Goal: Task Accomplishment & Management: Manage account settings

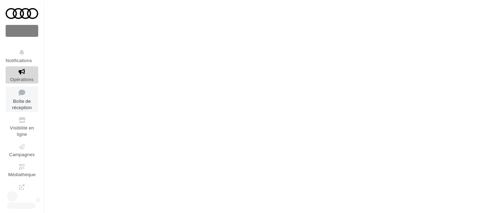
click at [23, 105] on span "Boîte de réception" at bounding box center [22, 104] width 20 height 12
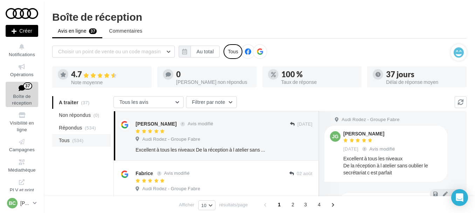
click at [64, 141] on span "Tous" at bounding box center [64, 140] width 11 height 7
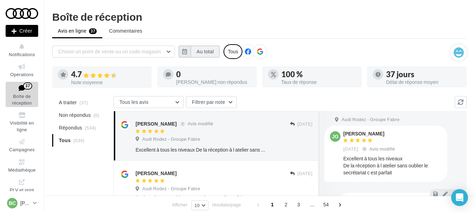
click at [210, 53] on button "Au total" at bounding box center [205, 52] width 29 height 12
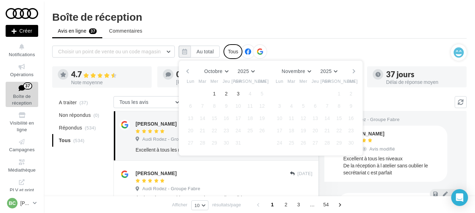
click at [186, 71] on button "button" at bounding box center [188, 71] width 6 height 10
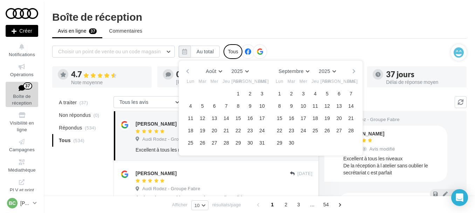
click at [188, 72] on button "button" at bounding box center [188, 71] width 6 height 10
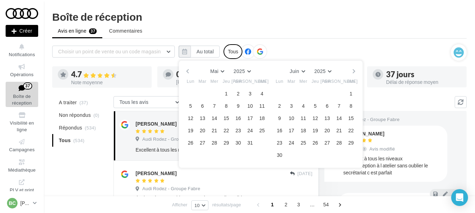
click at [188, 72] on button "button" at bounding box center [188, 71] width 6 height 10
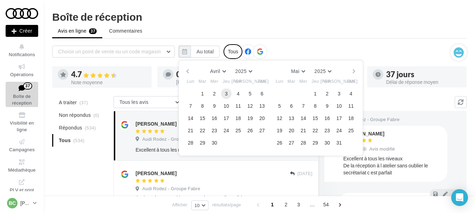
click at [225, 91] on button "3" at bounding box center [226, 93] width 11 height 11
click at [356, 71] on button "button" at bounding box center [354, 71] width 6 height 10
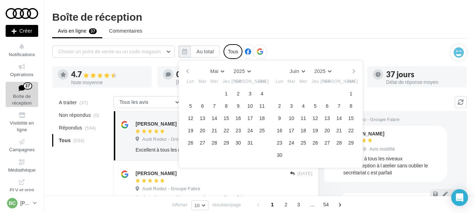
click at [356, 71] on button "button" at bounding box center [354, 71] width 6 height 10
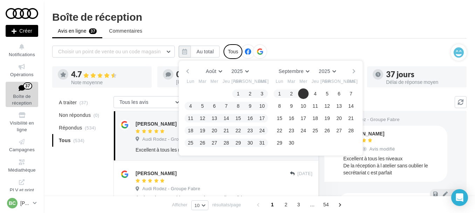
click at [352, 71] on button "button" at bounding box center [354, 71] width 6 height 10
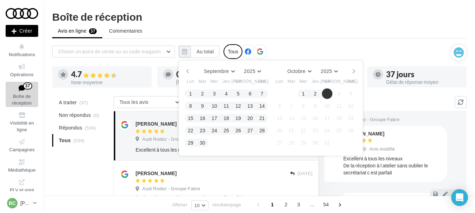
click at [325, 95] on button "3" at bounding box center [327, 93] width 11 height 11
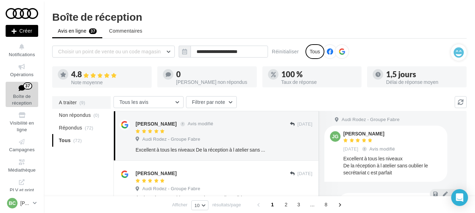
click at [68, 102] on span "A traiter" at bounding box center [68, 102] width 18 height 7
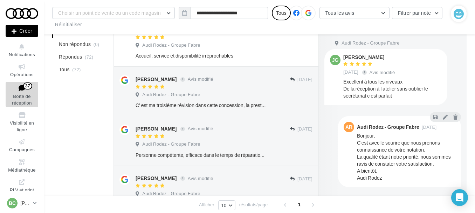
scroll to position [140, 0]
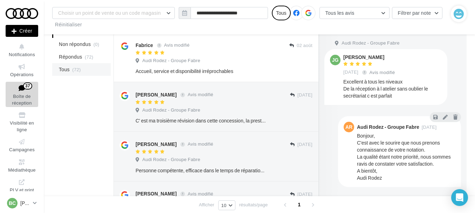
click at [70, 68] on li "Tous (72)" at bounding box center [81, 69] width 59 height 13
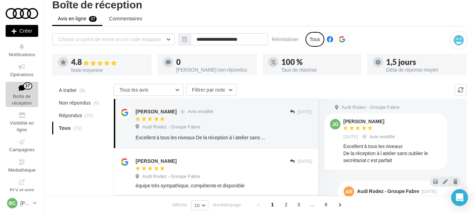
scroll to position [0, 0]
